Goal: Task Accomplishment & Management: Manage account settings

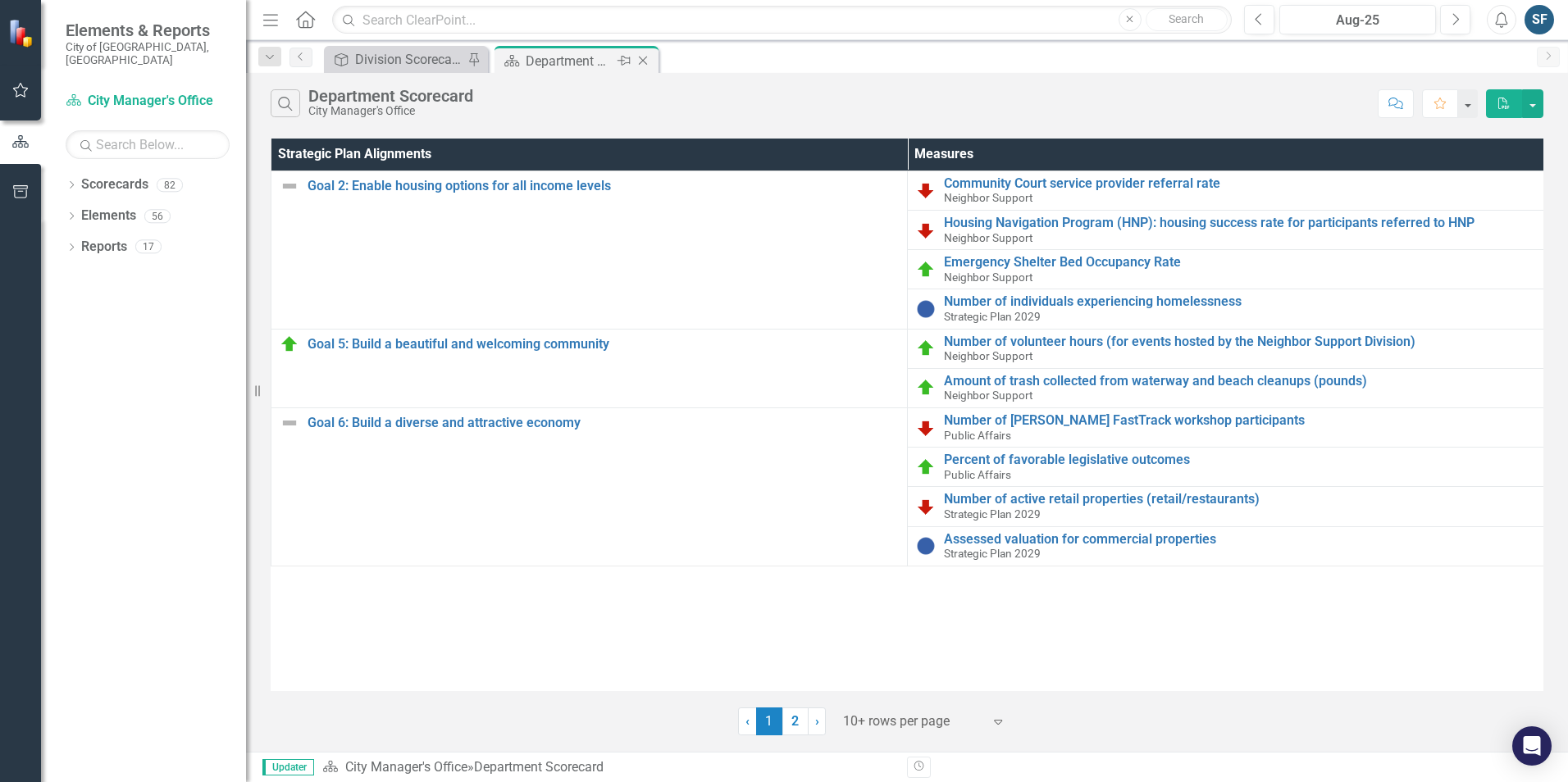
click at [643, 62] on icon "Close" at bounding box center [643, 61] width 16 height 13
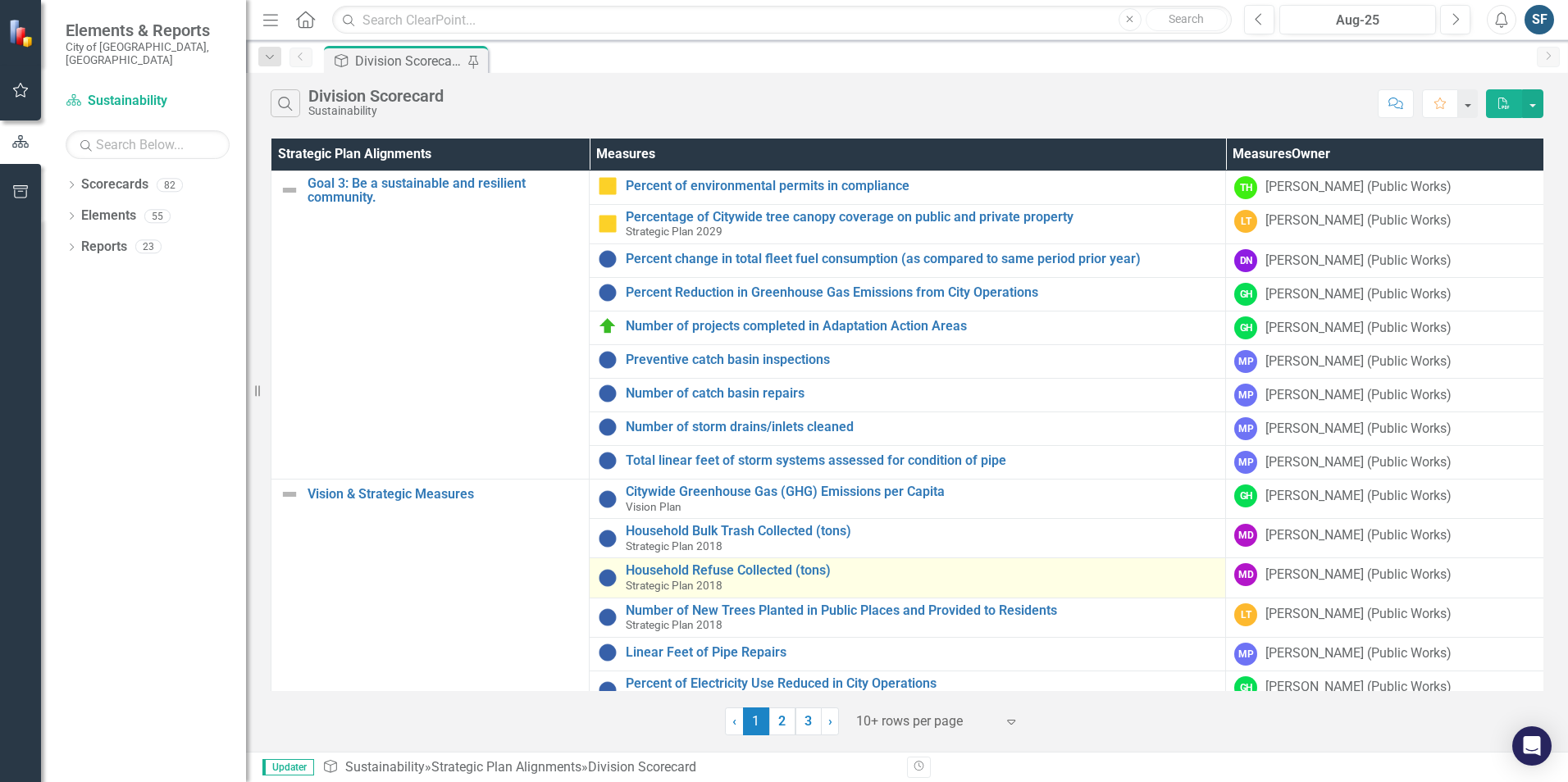
scroll to position [229, 0]
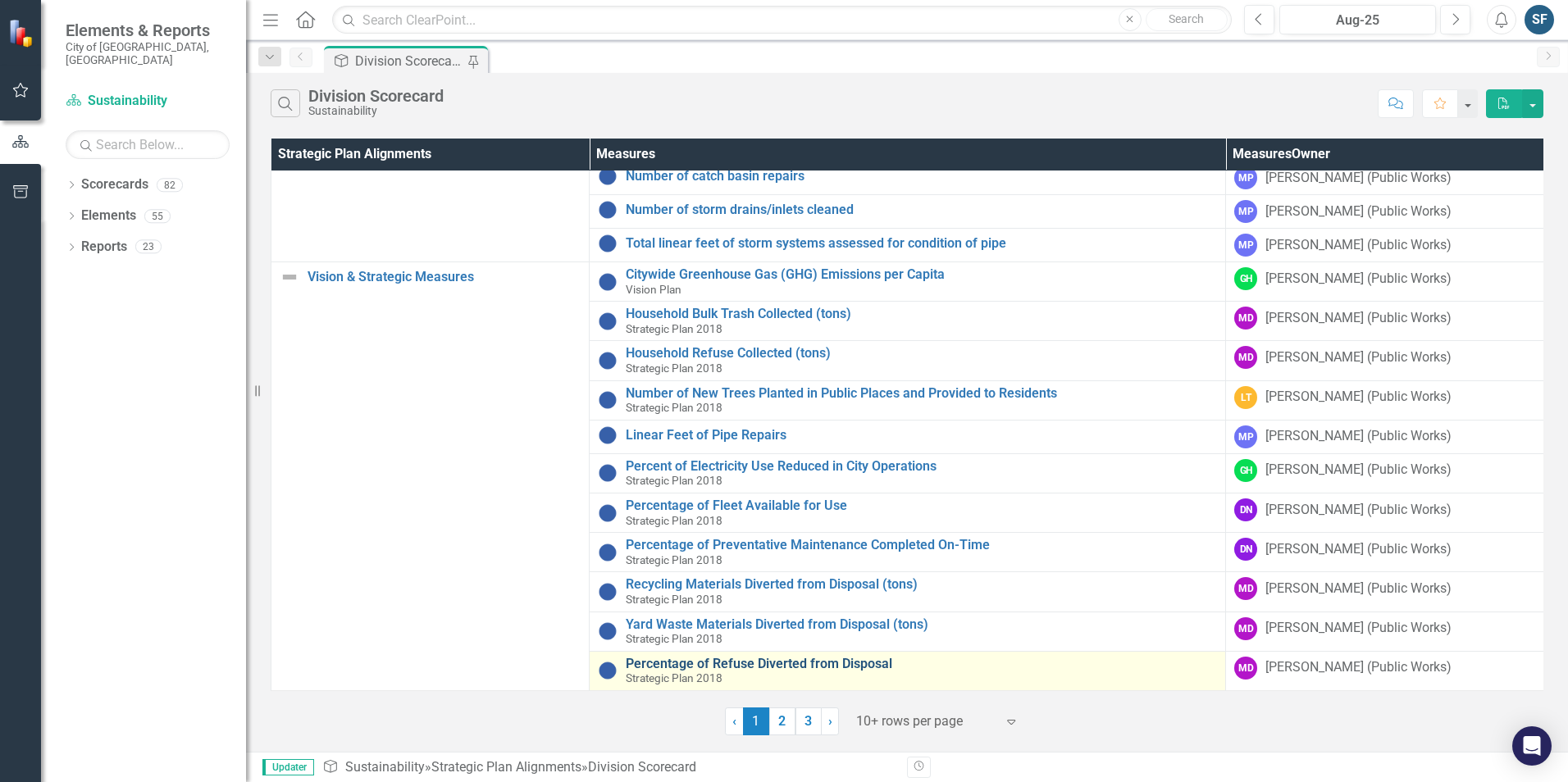
click at [813, 657] on link "Percentage of Refuse Diverted from Disposal" at bounding box center [922, 664] width 591 height 15
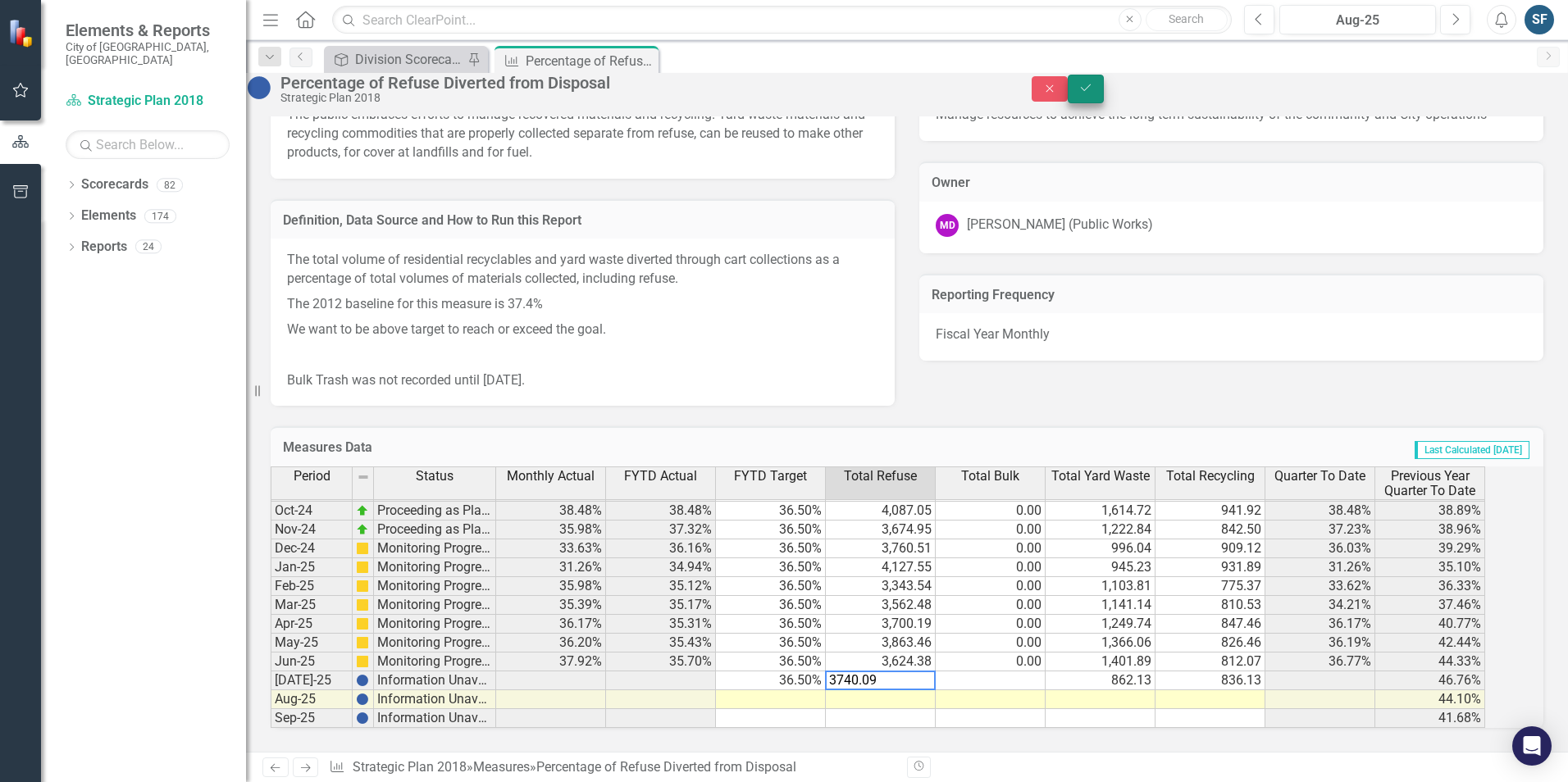
type textarea "3740.09"
click at [1093, 94] on icon "Save" at bounding box center [1086, 87] width 15 height 12
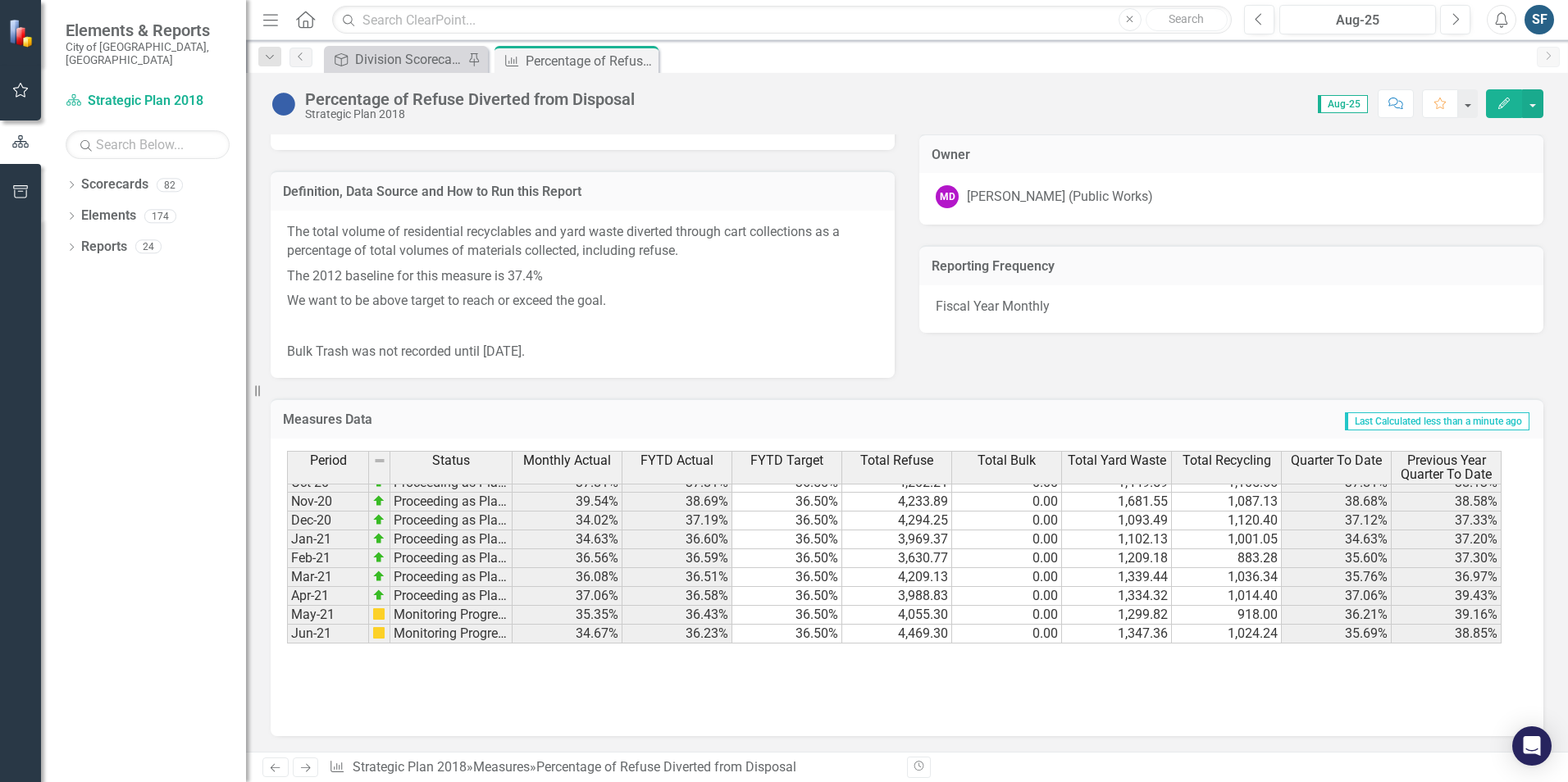
scroll to position [1205, 0]
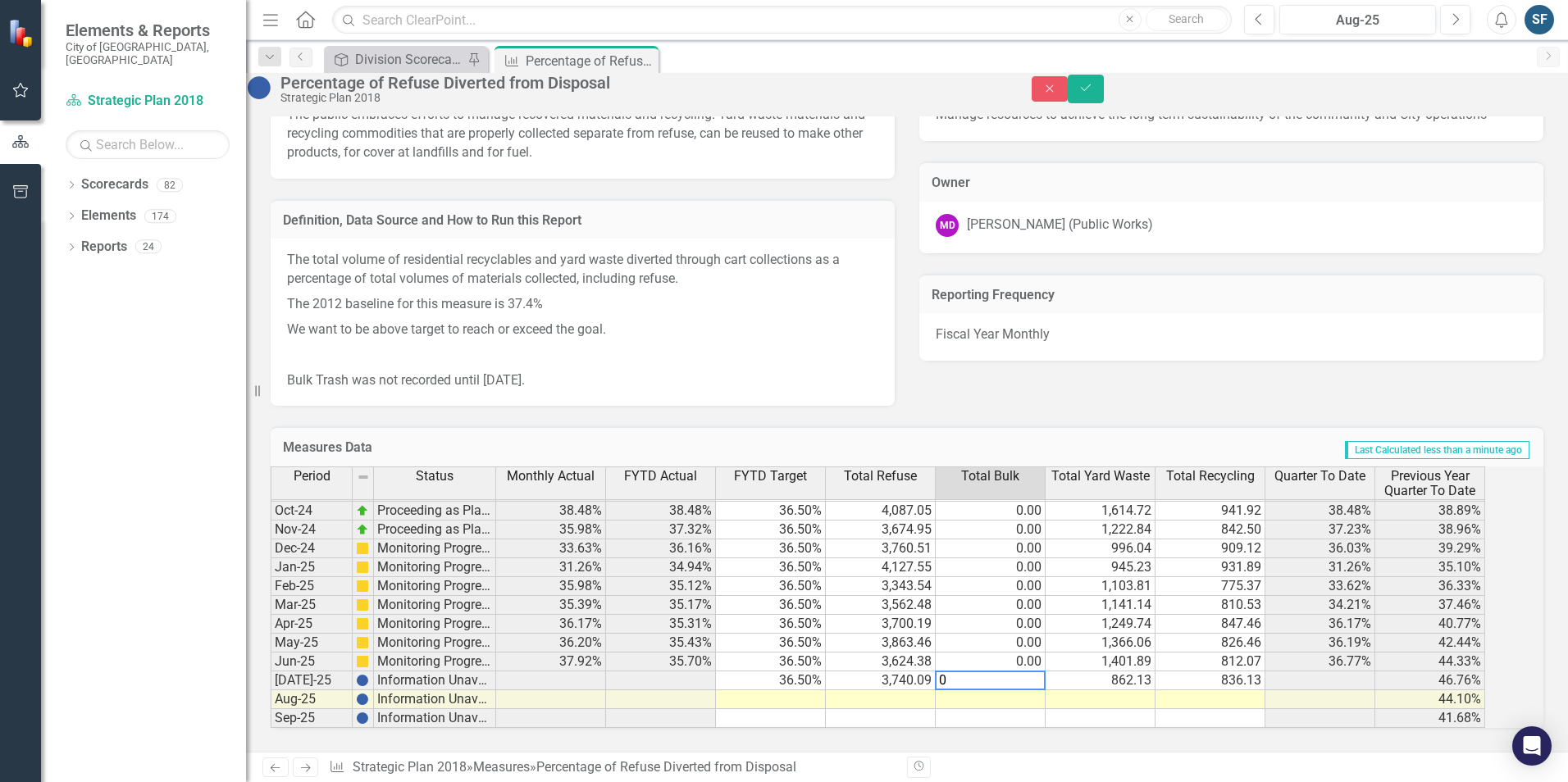
click at [808, 690] on td at bounding box center [771, 699] width 110 height 19
click at [927, 690] on td at bounding box center [880, 699] width 110 height 19
click at [1017, 690] on td at bounding box center [990, 699] width 110 height 19
click at [1130, 690] on td at bounding box center [1100, 699] width 110 height 19
click at [1228, 690] on td at bounding box center [1210, 699] width 110 height 19
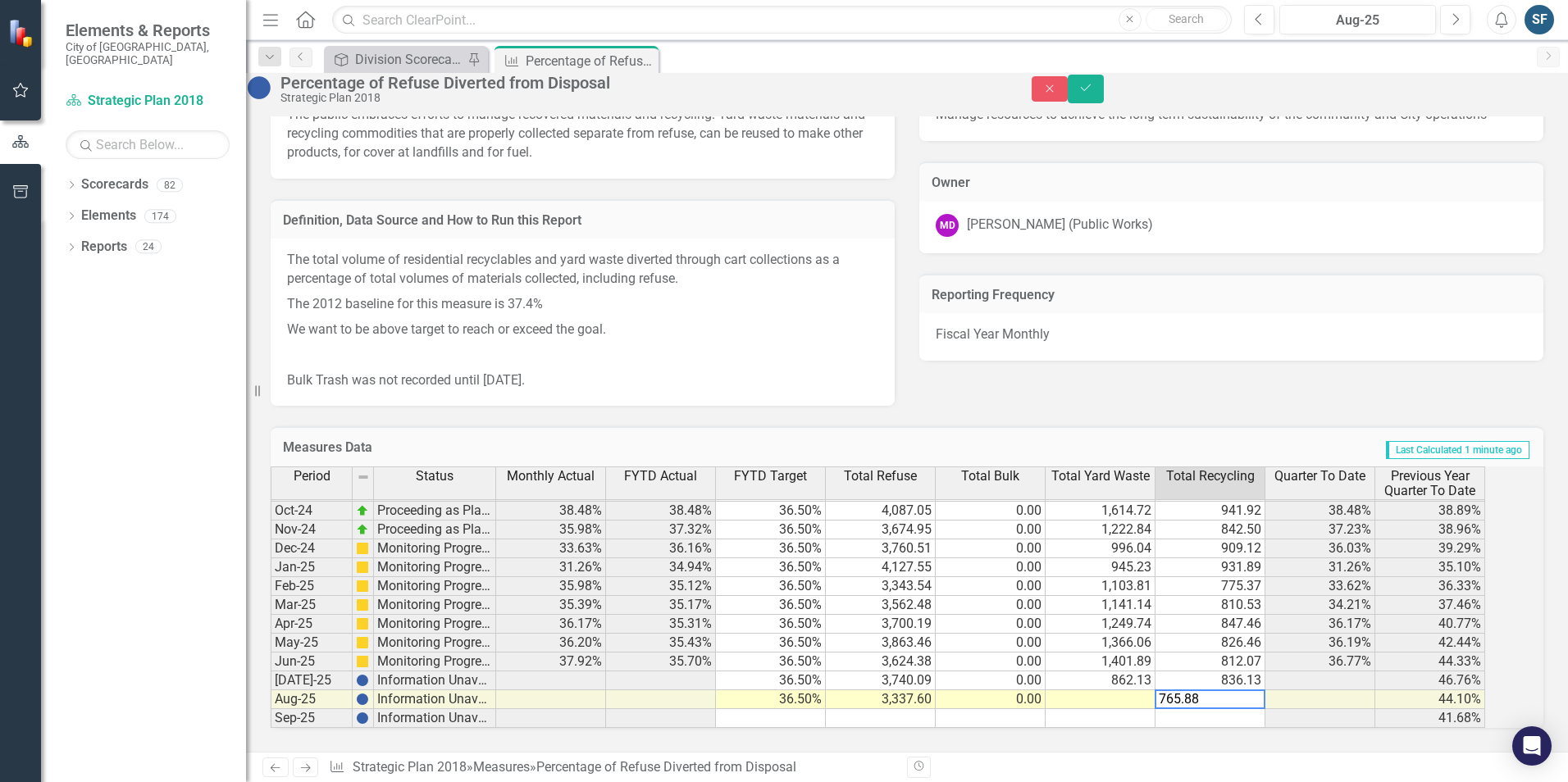
type textarea "765.88"
click at [1120, 370] on div "Why It Matters The public embraces efforts to manage recovered materials and re…" at bounding box center [906, 220] width 1297 height 373
click at [1093, 94] on icon "Save" at bounding box center [1086, 87] width 15 height 12
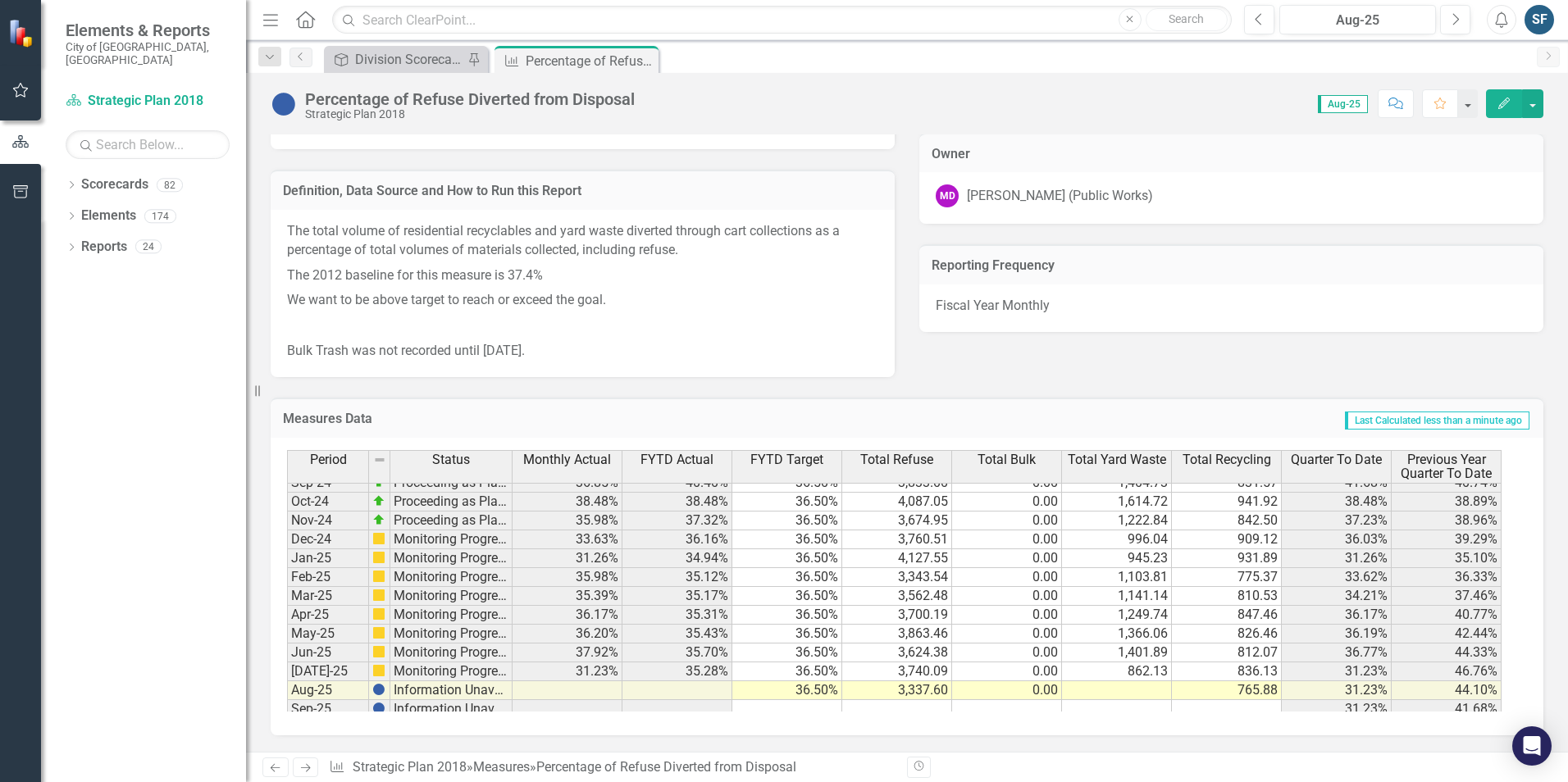
scroll to position [1584, 0]
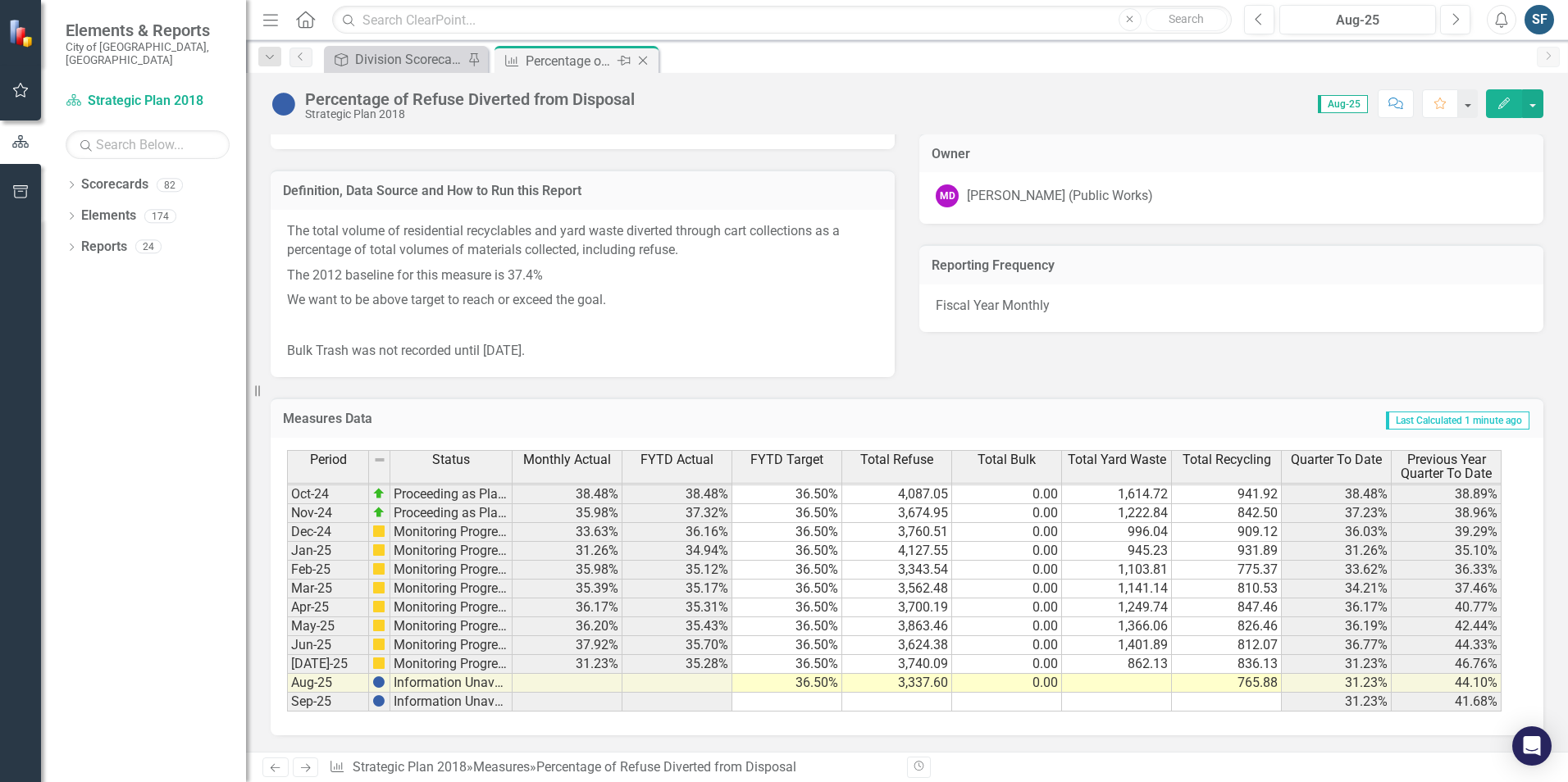
click at [646, 67] on div "Close" at bounding box center [644, 61] width 21 height 21
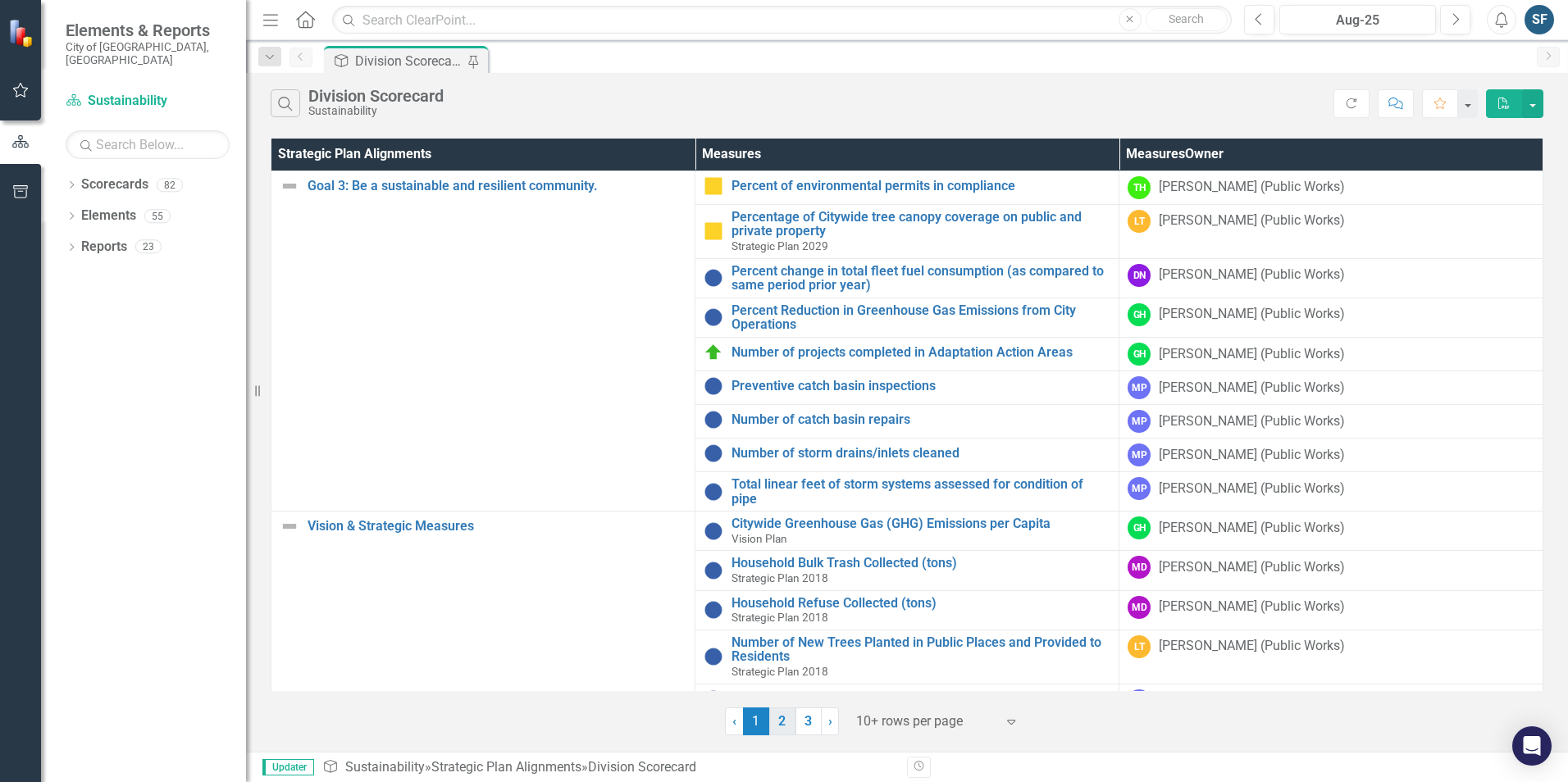
click at [785, 723] on link "2" at bounding box center [782, 721] width 26 height 28
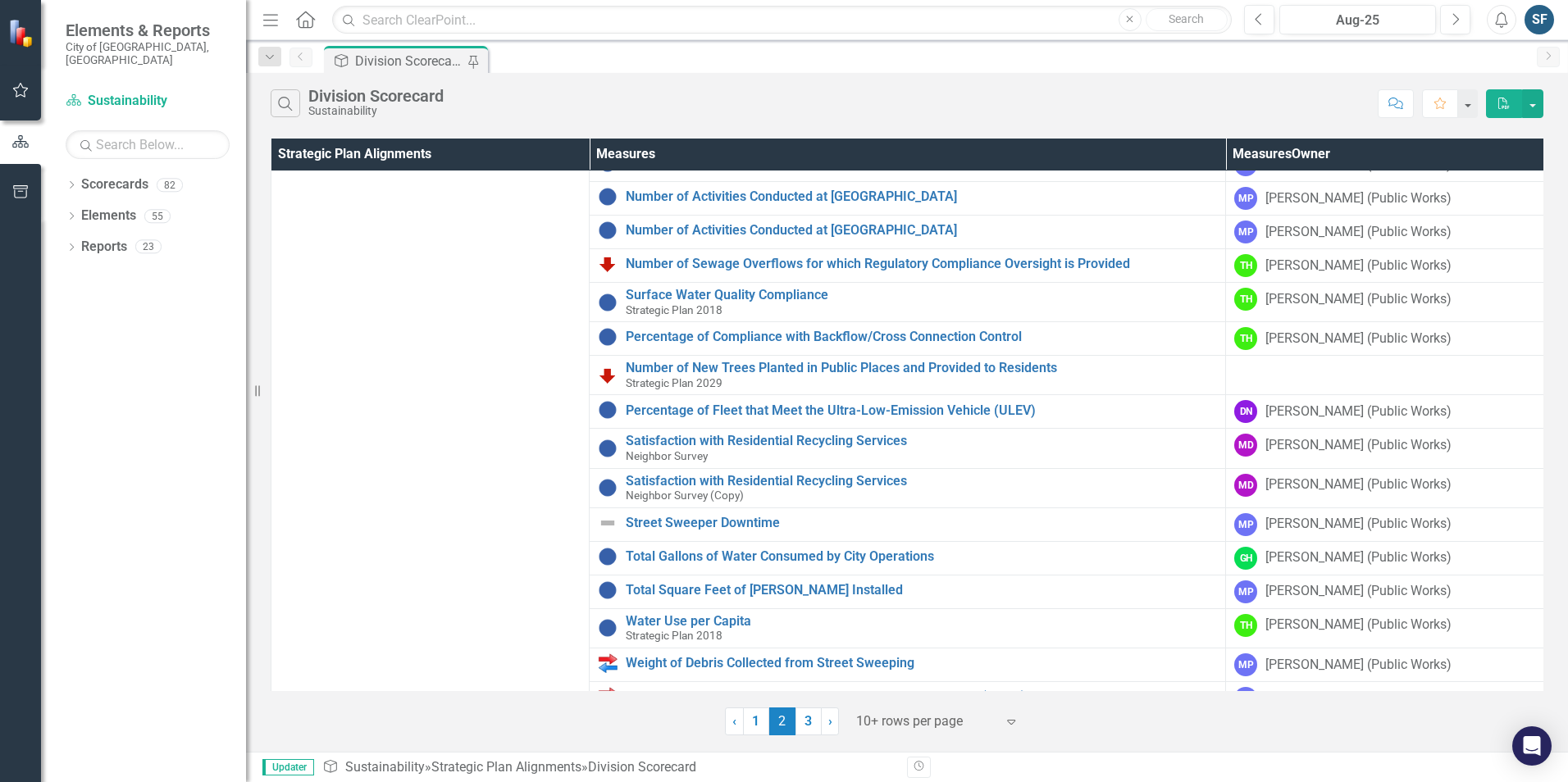
scroll to position [99, 0]
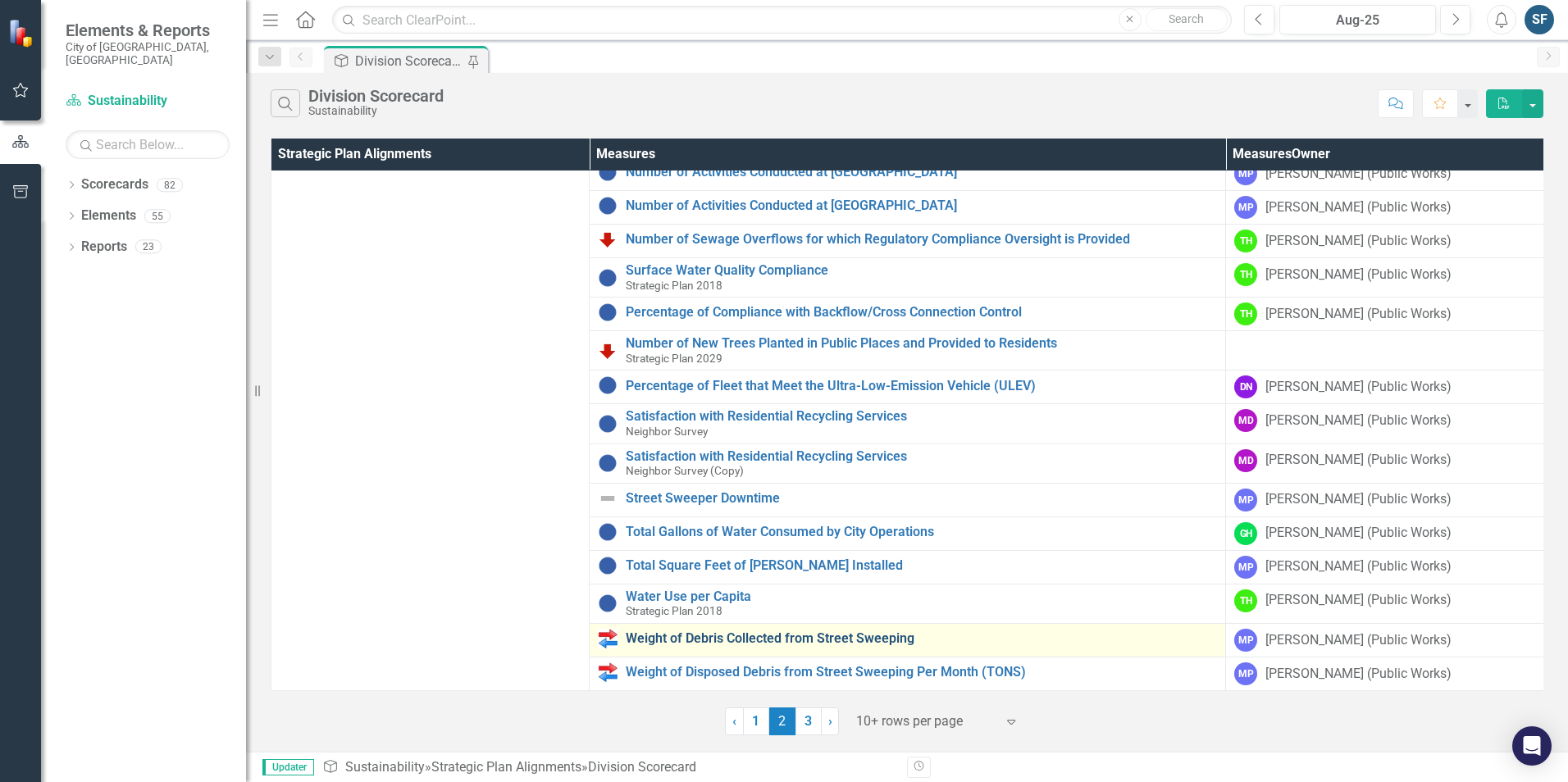
click at [787, 631] on link "Weight of Debris Collected from Street Sweeping" at bounding box center [922, 638] width 591 height 15
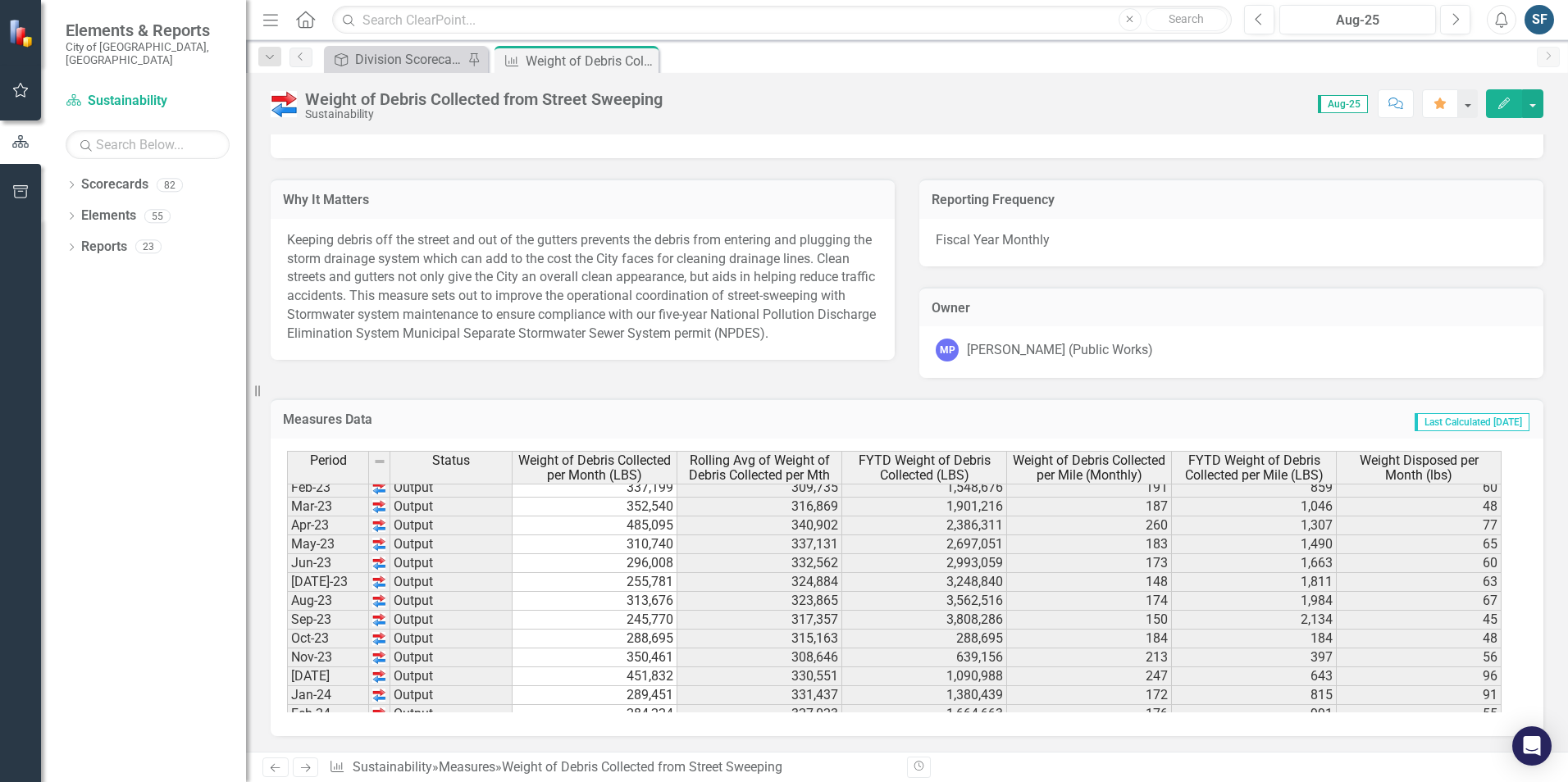
scroll to position [452, 0]
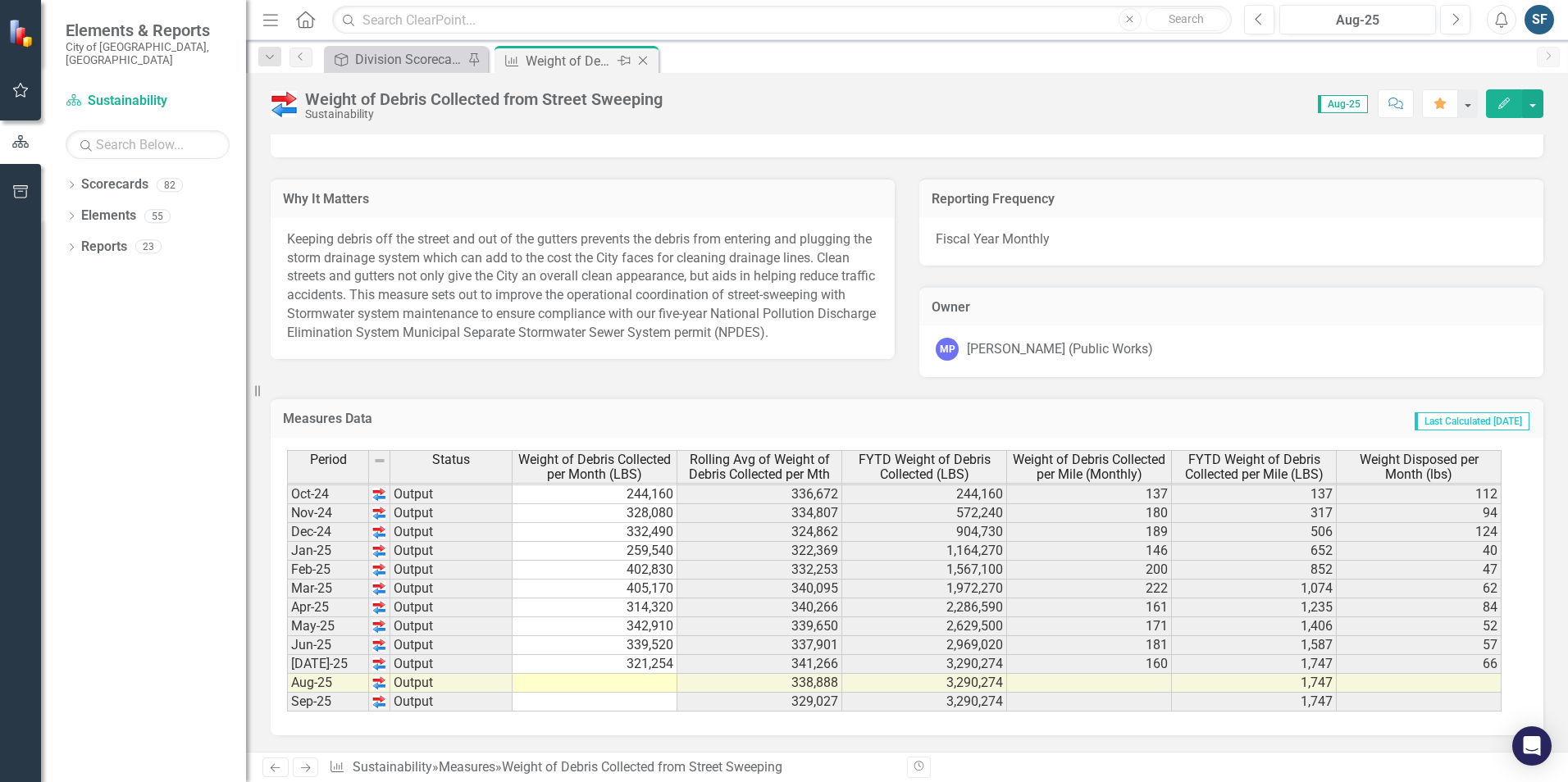
click at [643, 64] on icon "Close" at bounding box center [643, 61] width 16 height 13
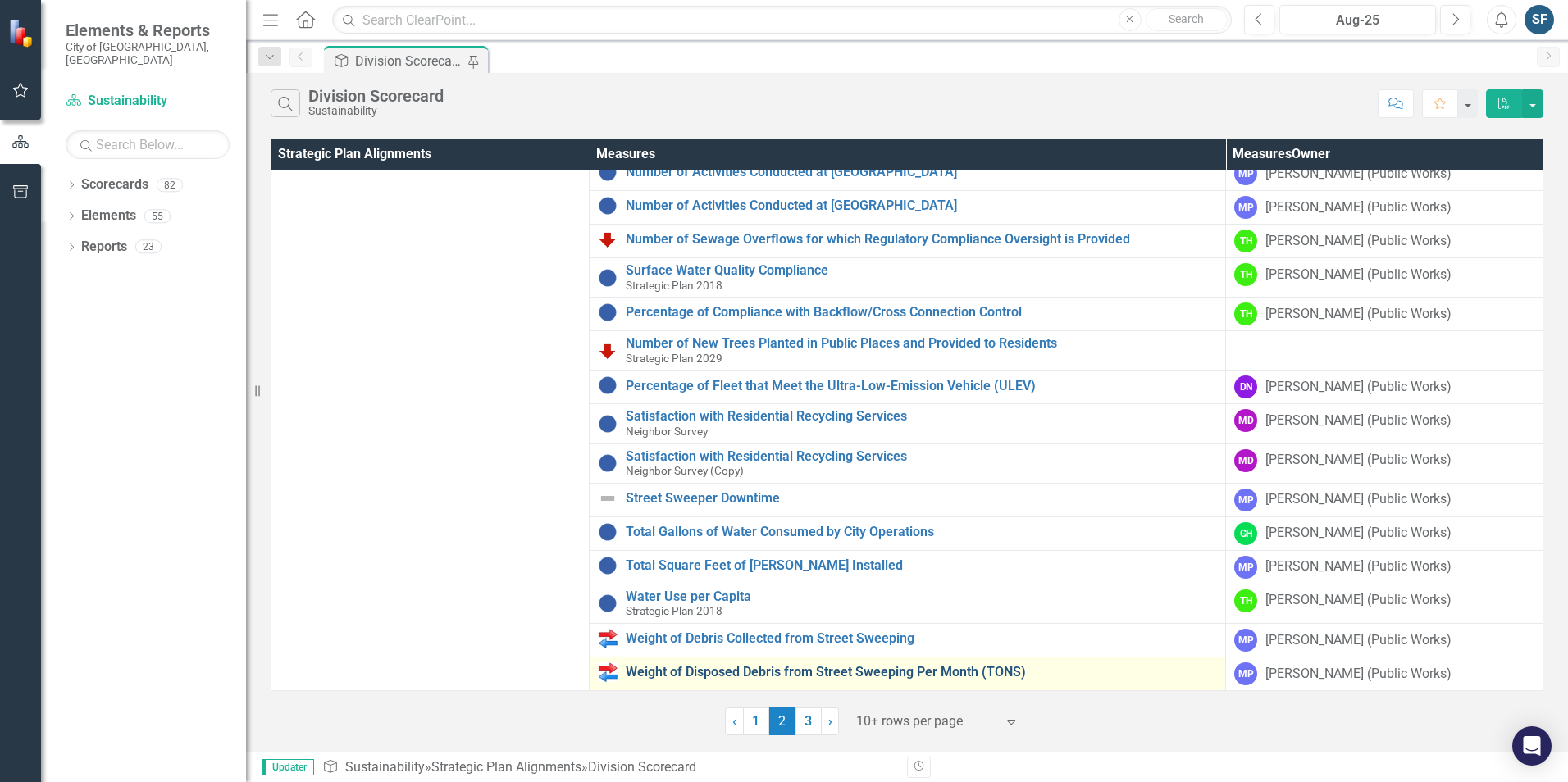
click at [958, 665] on link "Weight of Disposed Debris from Street Sweeping Per Month (TONS)" at bounding box center [922, 672] width 591 height 15
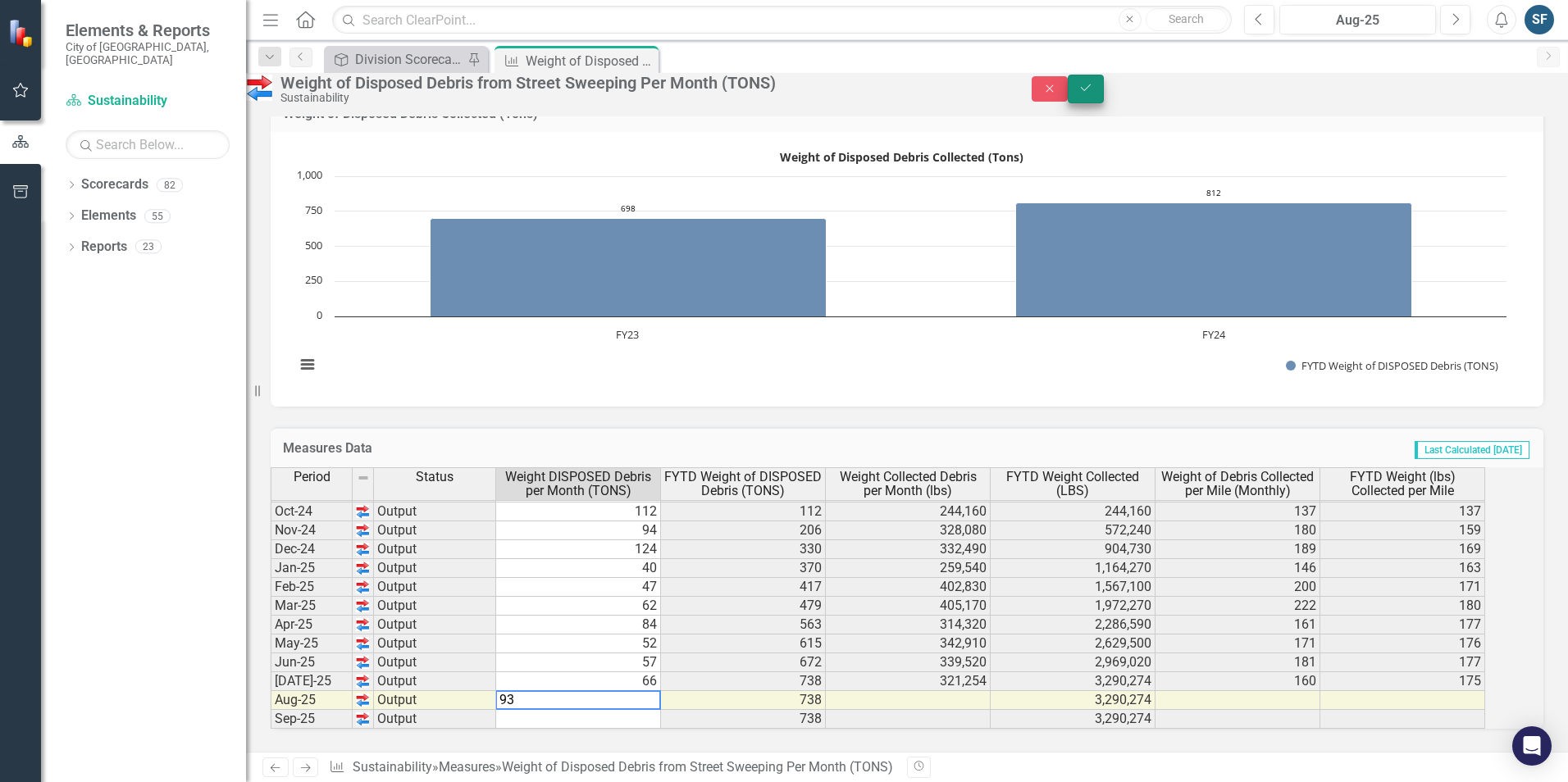
type textarea "93"
click at [1104, 104] on button "Save" at bounding box center [1086, 89] width 36 height 29
